Goal: Information Seeking & Learning: Find specific fact

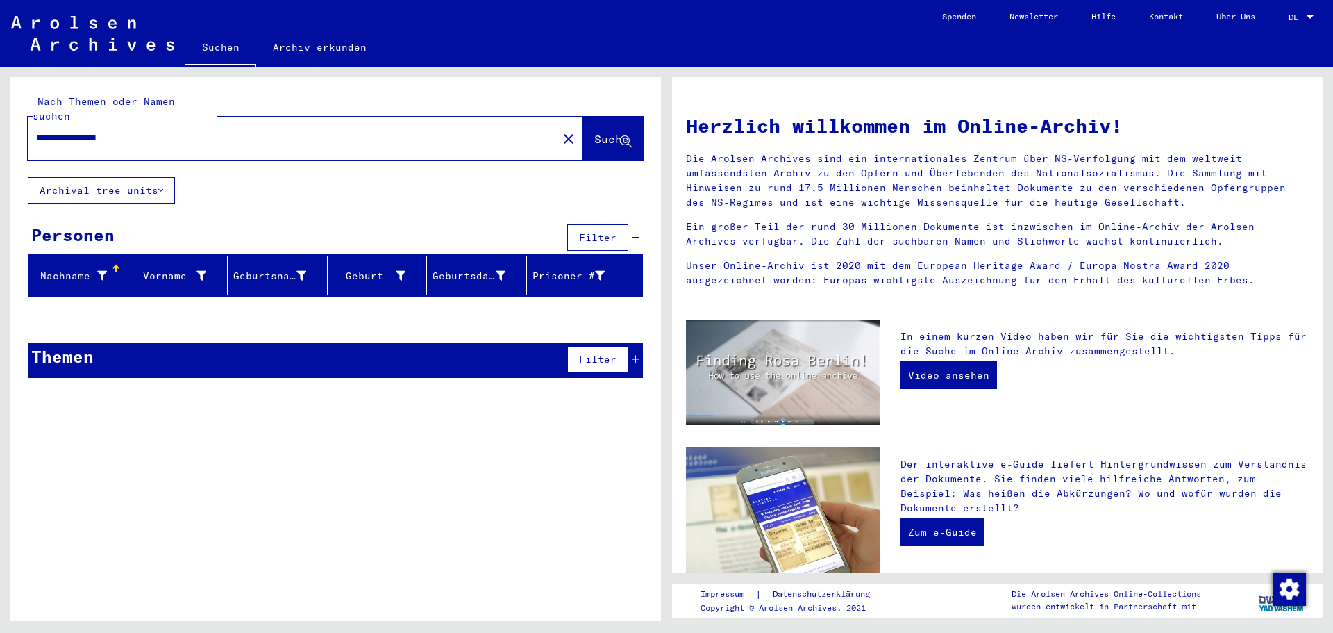
drag, startPoint x: 147, startPoint y: 124, endPoint x: 0, endPoint y: 128, distance: 146.6
click at [0, 128] on div "**********" at bounding box center [333, 344] width 667 height 554
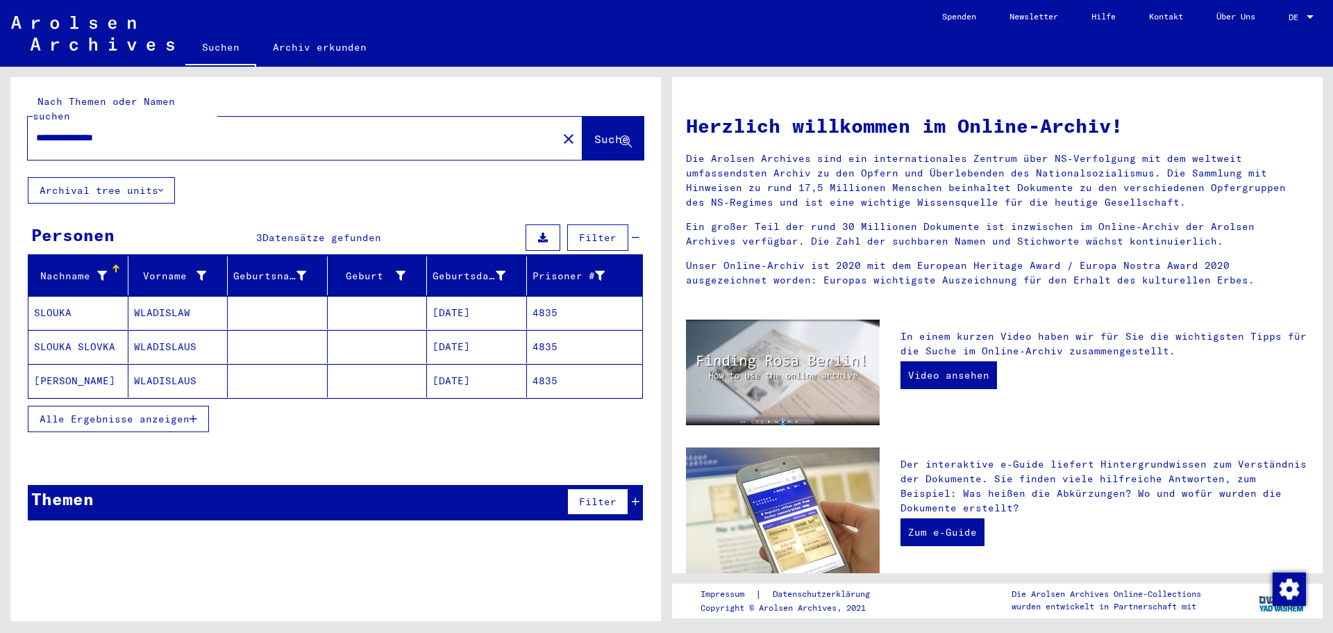
click at [482, 303] on mat-cell "[DATE]" at bounding box center [477, 312] width 100 height 33
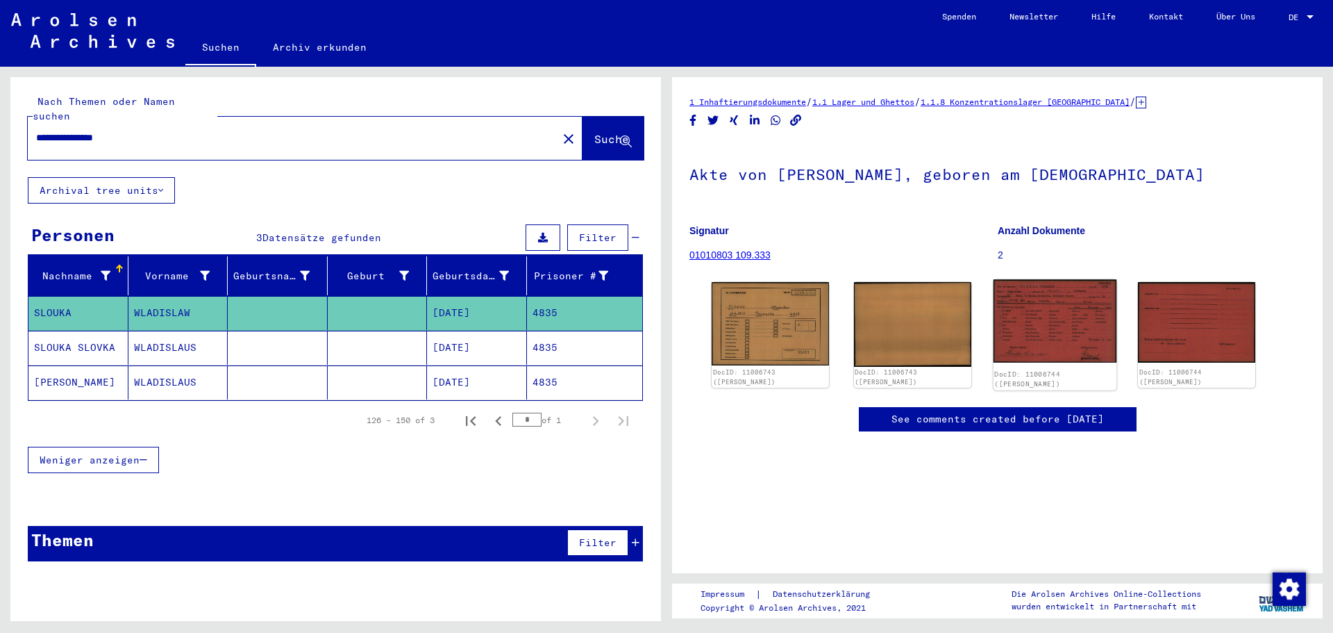
click at [1088, 323] on img at bounding box center [1054, 320] width 123 height 83
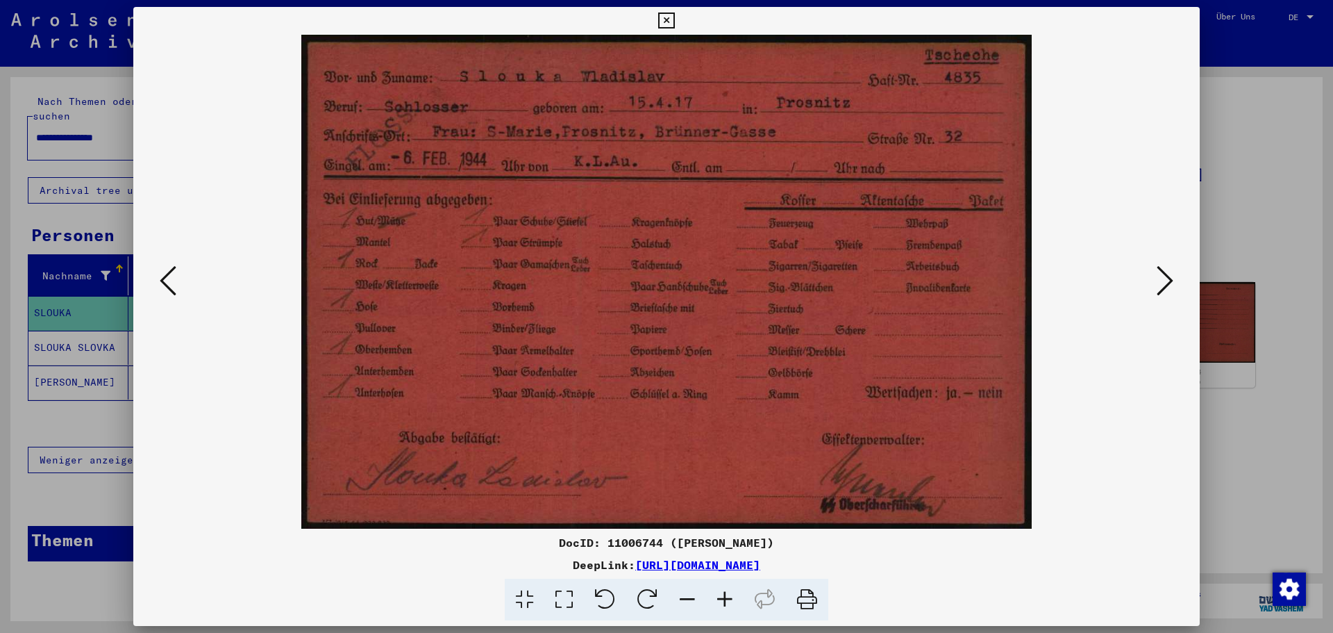
click at [1254, 182] on div at bounding box center [666, 316] width 1333 height 633
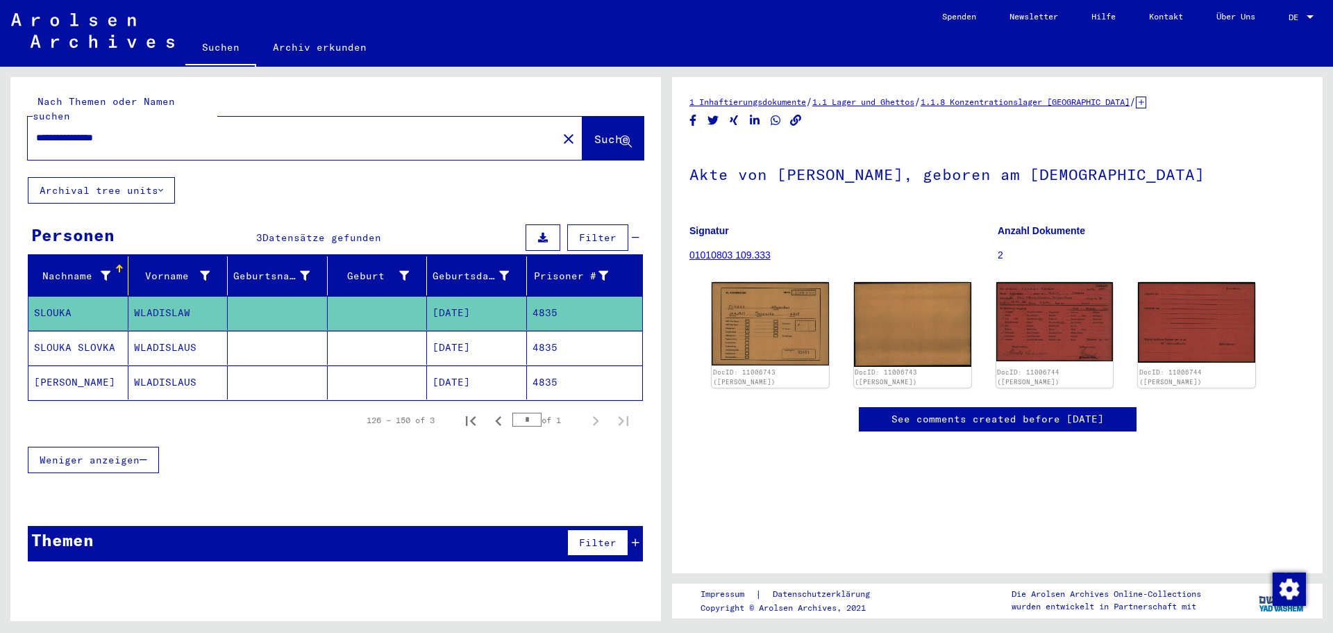
click at [454, 331] on mat-cell "[DATE]" at bounding box center [477, 348] width 100 height 34
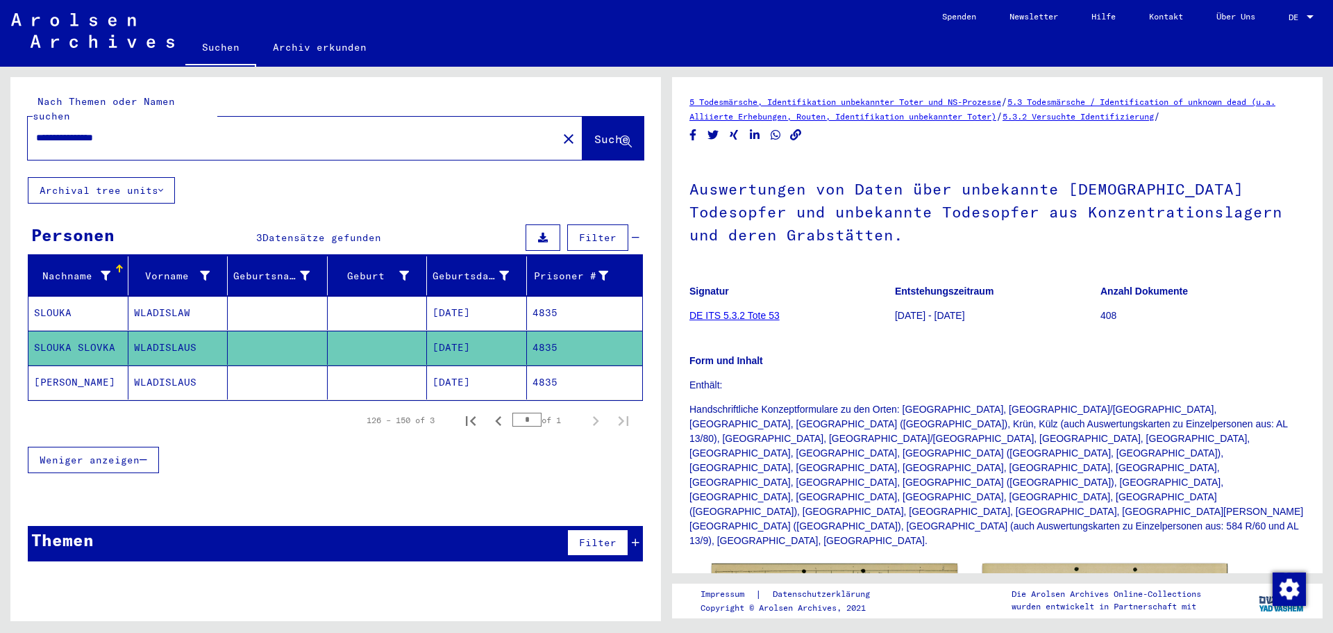
click at [468, 374] on mat-cell "[DATE]" at bounding box center [477, 382] width 100 height 34
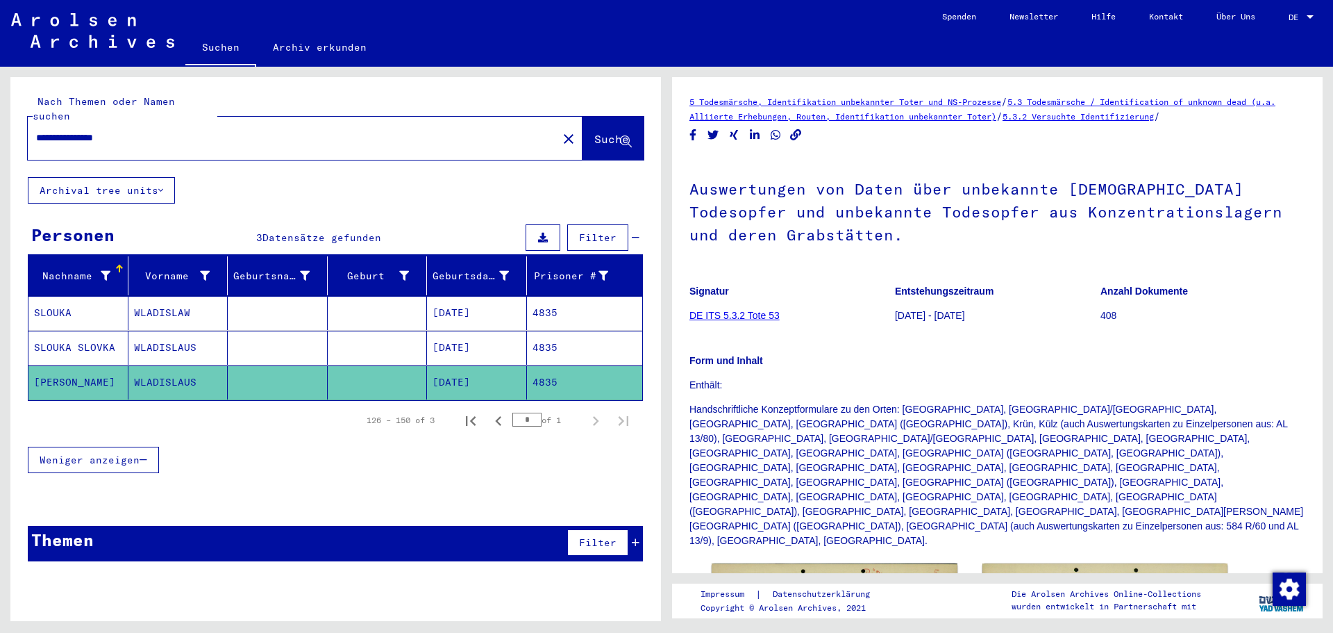
click at [490, 296] on mat-cell "[DATE]" at bounding box center [477, 313] width 100 height 34
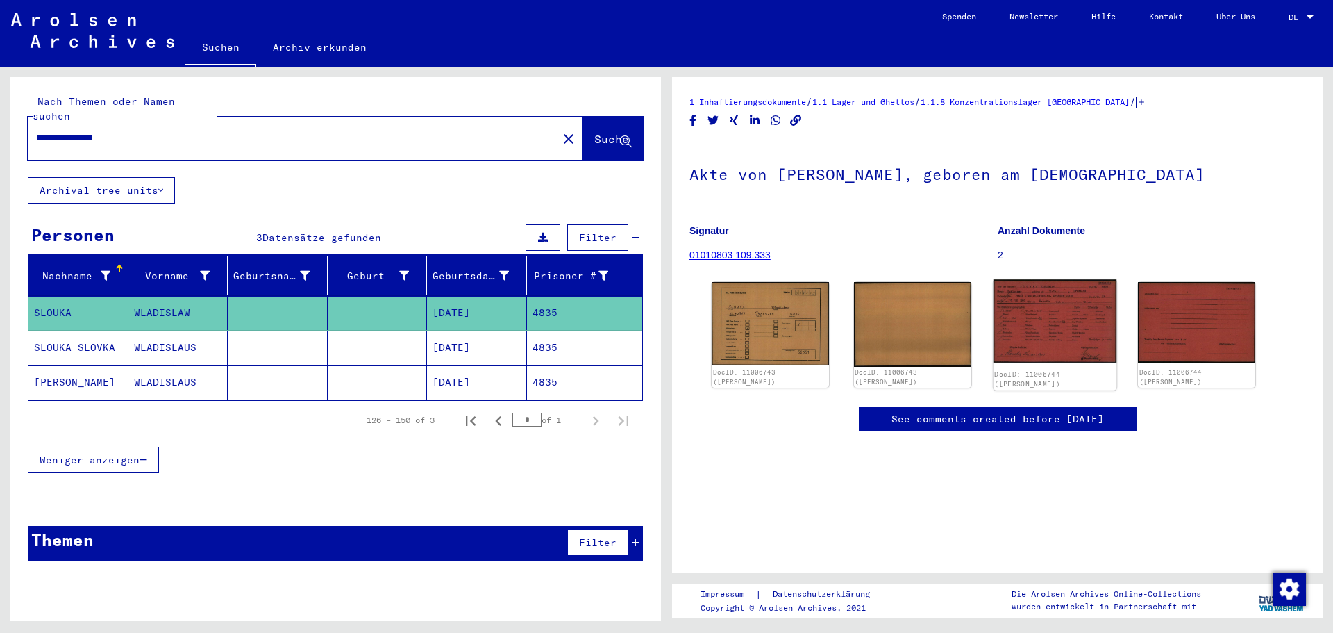
click at [1005, 325] on img at bounding box center [1054, 320] width 123 height 83
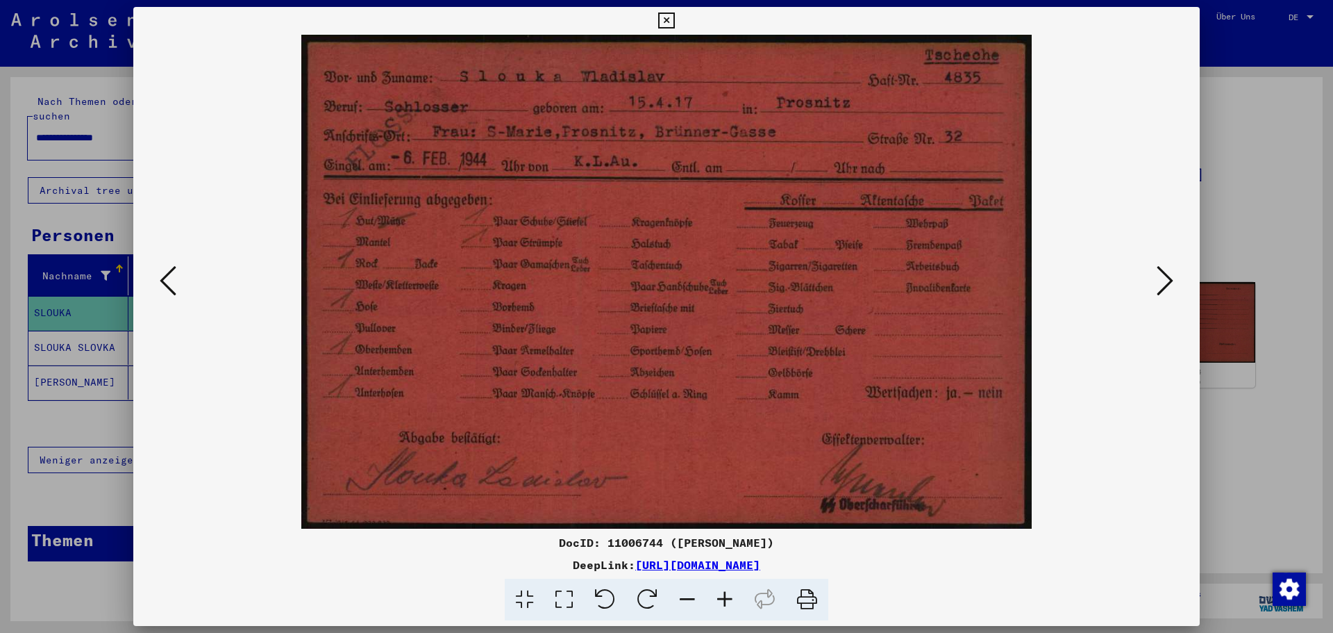
click at [1226, 164] on div at bounding box center [666, 316] width 1333 height 633
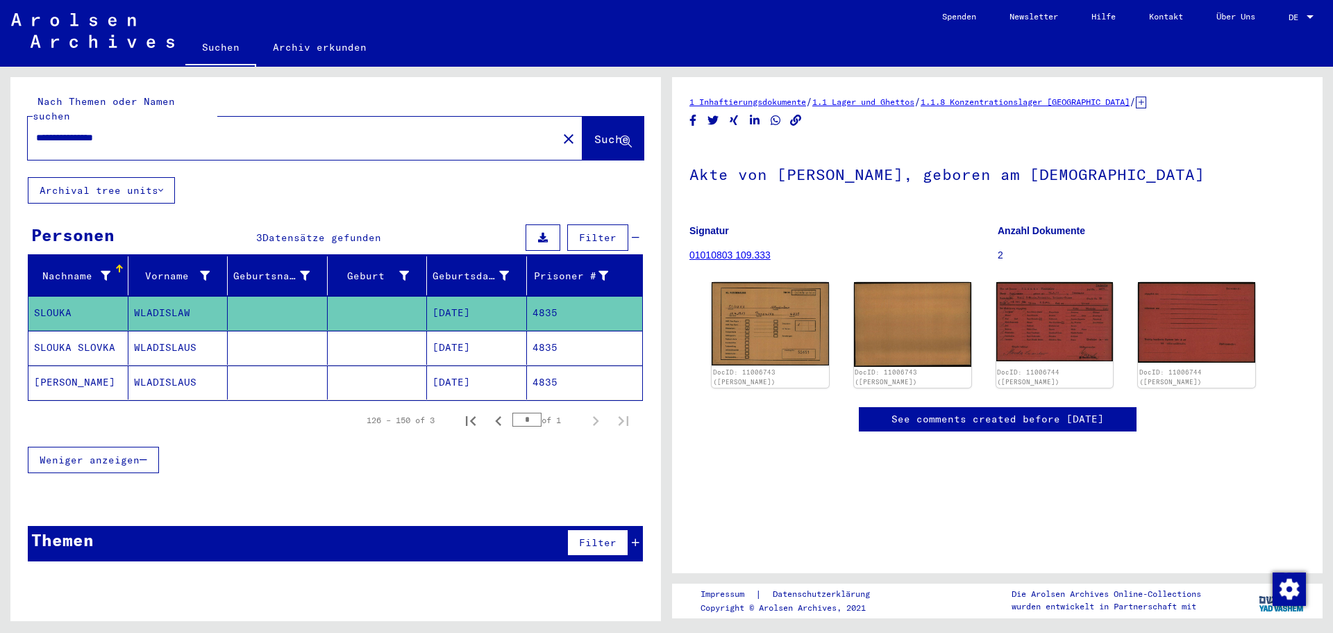
drag, startPoint x: 118, startPoint y: 122, endPoint x: 0, endPoint y: 124, distance: 118.1
click at [0, 124] on div "**********" at bounding box center [333, 344] width 667 height 554
type input "**********"
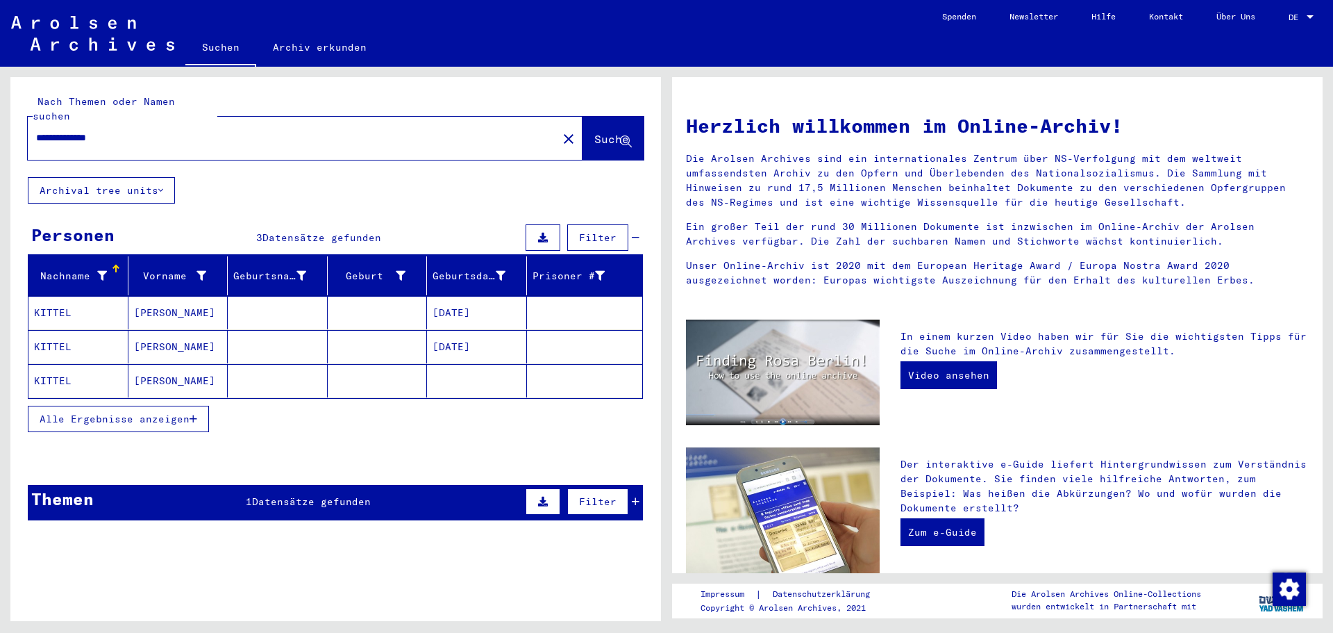
click at [266, 372] on mat-cell at bounding box center [278, 380] width 100 height 33
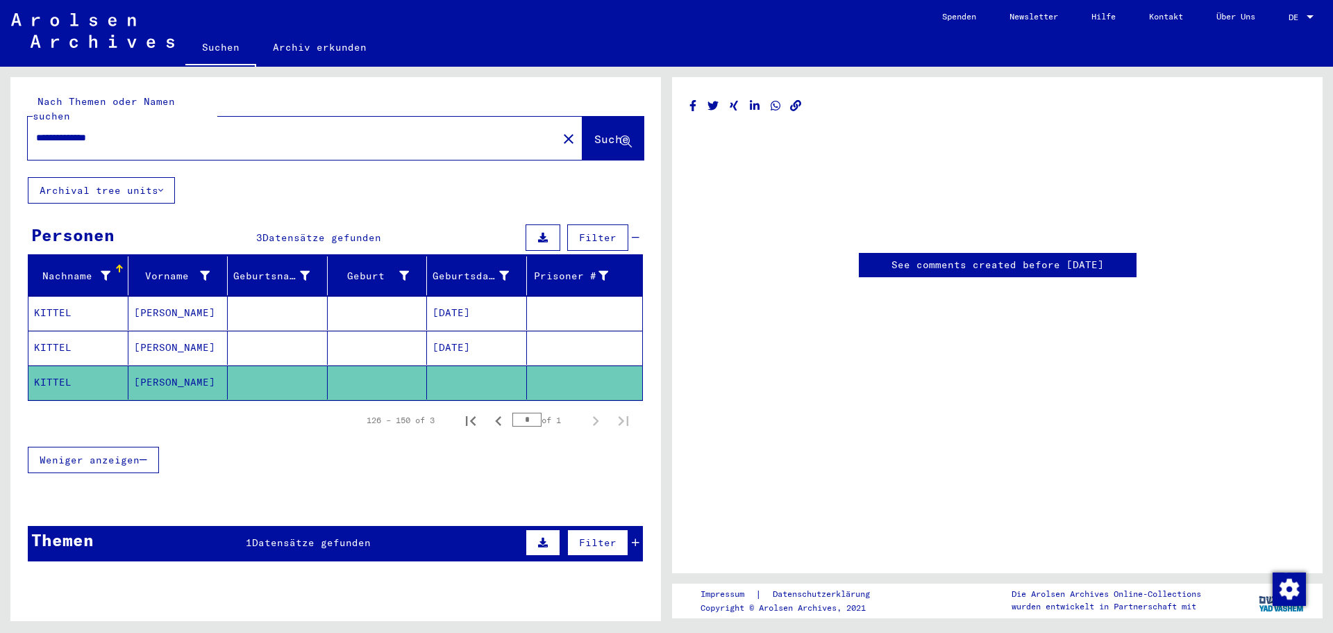
click at [465, 331] on mat-cell "[DATE]" at bounding box center [477, 348] width 100 height 34
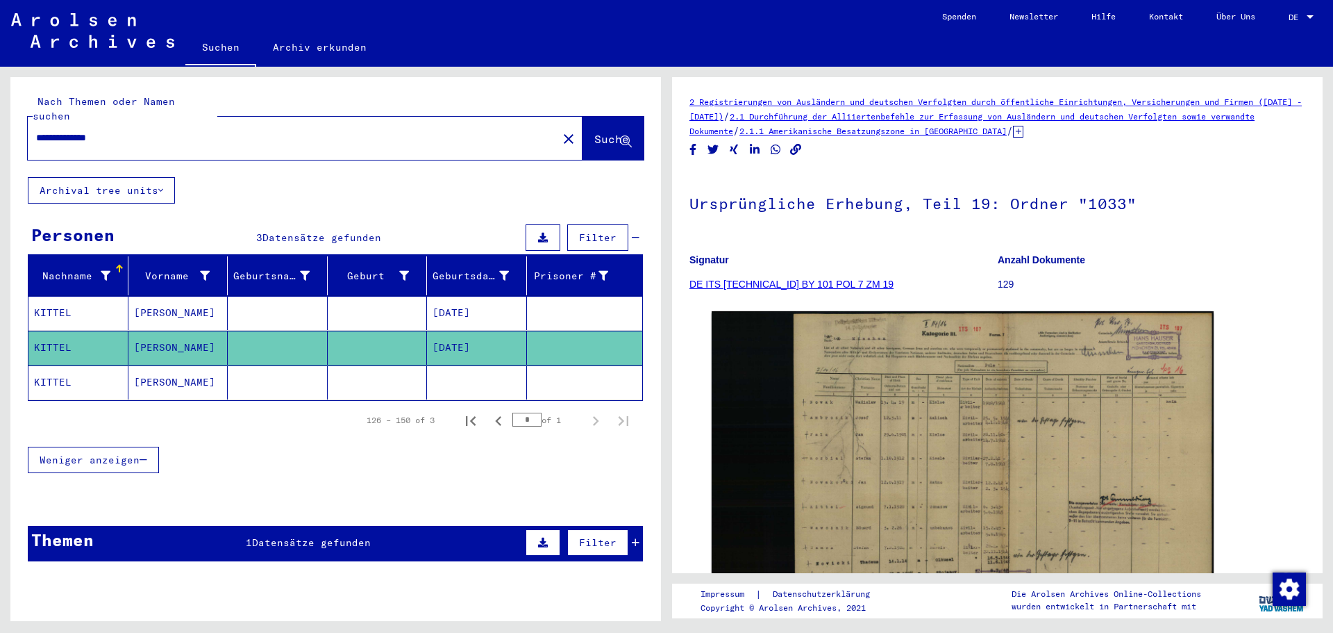
click at [452, 304] on mat-cell "[DATE]" at bounding box center [477, 313] width 100 height 34
